Goal: Task Accomplishment & Management: Manage account settings

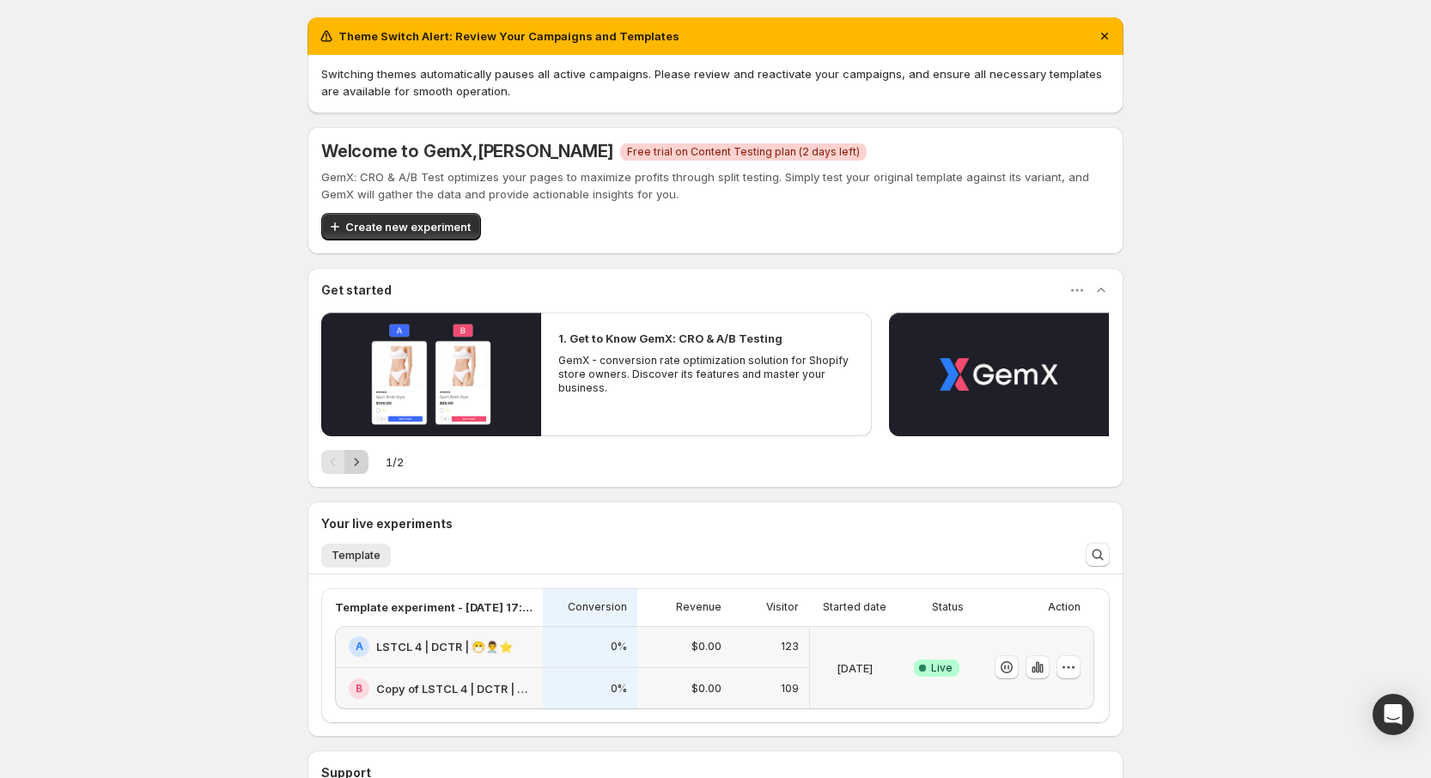
click at [359, 459] on icon "Next" at bounding box center [356, 462] width 17 height 17
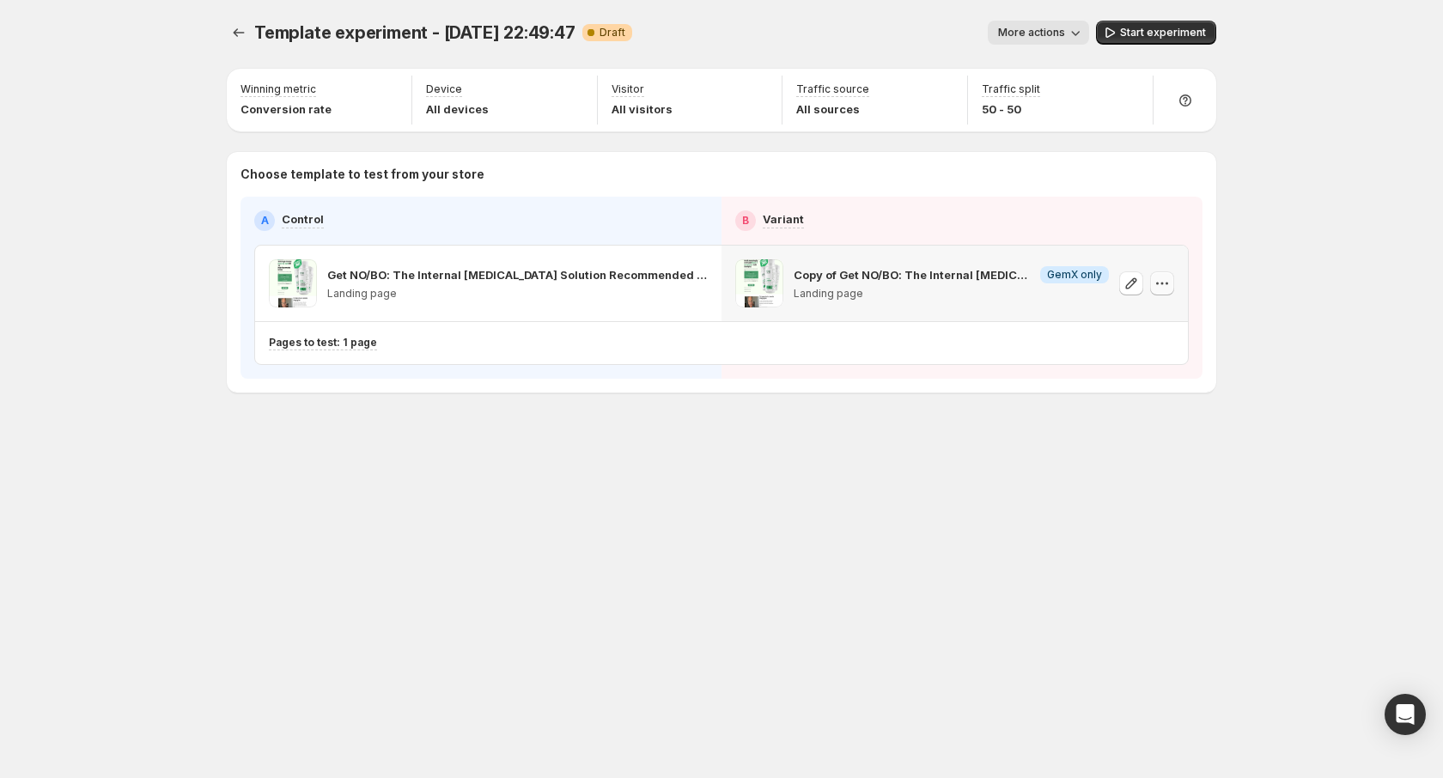
click at [1155, 286] on icon "button" at bounding box center [1162, 283] width 17 height 17
click at [758, 402] on div "Template experiment - Aug 20, 22:49:47. This page is ready Template experiment …" at bounding box center [721, 242] width 1031 height 485
click at [242, 28] on icon "Experiments" at bounding box center [238, 32] width 17 height 17
